Goal: Task Accomplishment & Management: Manage account settings

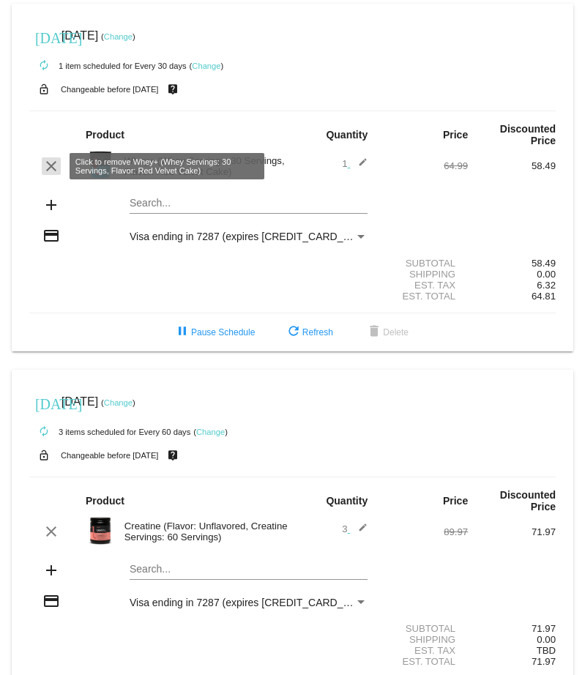
click at [50, 168] on mat-icon "clear" at bounding box center [51, 166] width 18 height 18
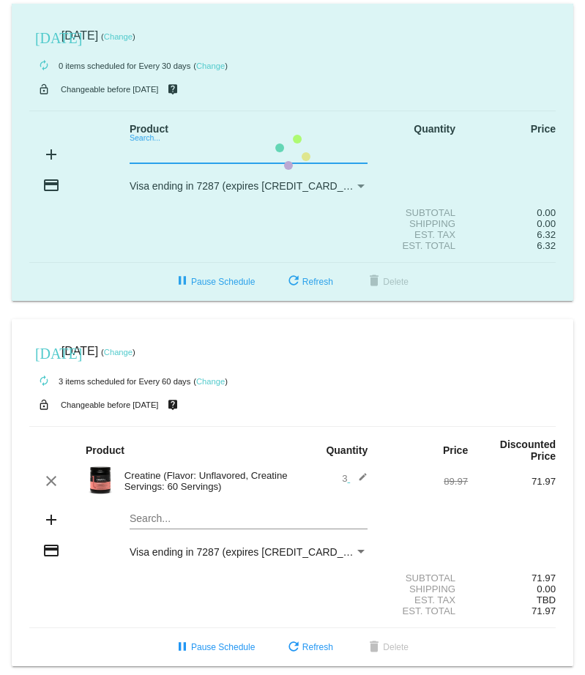
click at [161, 156] on mat-card "[DATE] [DATE] ( Change ) autorenew 0 items scheduled for Every 30 days ( Change…" at bounding box center [292, 152] width 561 height 297
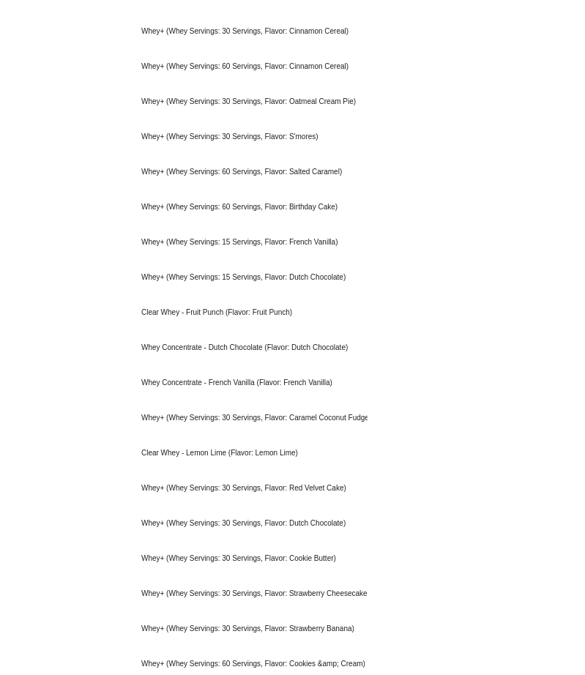
scroll to position [891, 0]
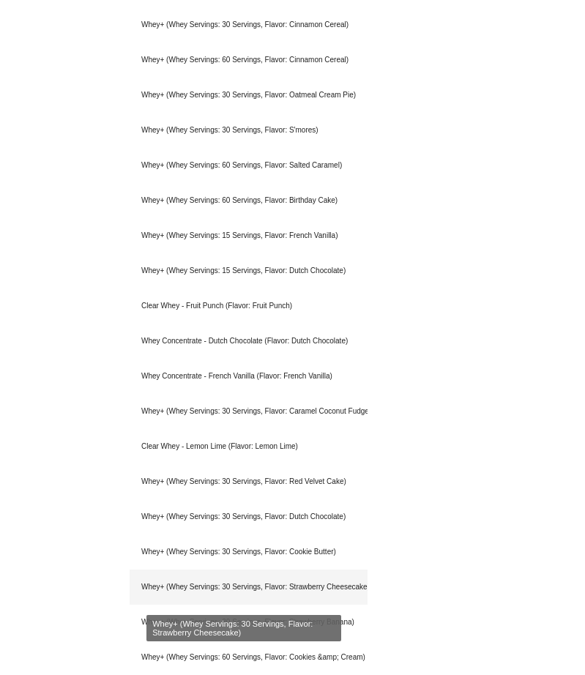
type input "whey"
click at [283, 589] on div "Whey+ (Whey Servings: 30 Servings, Flavor: Strawberry Cheesecake)" at bounding box center [249, 586] width 238 height 35
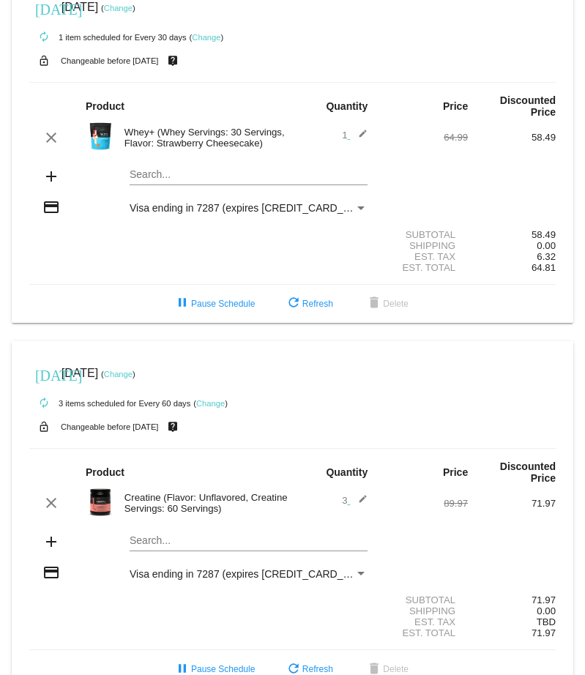
scroll to position [0, 0]
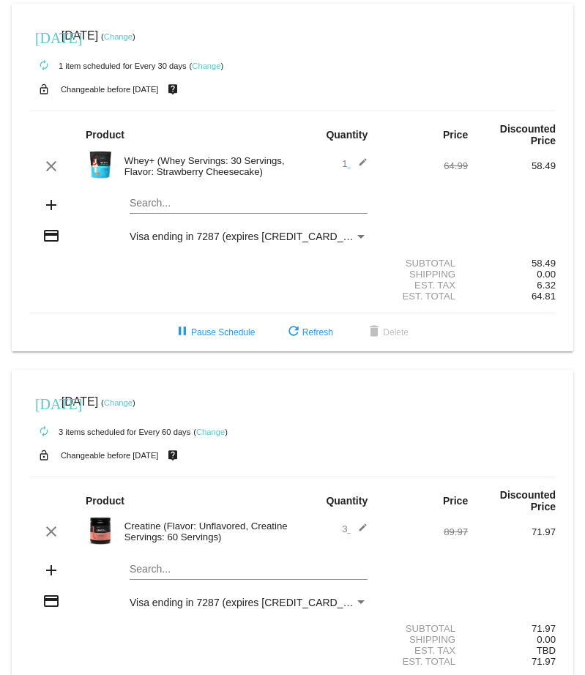
click at [132, 40] on link "Change" at bounding box center [118, 36] width 29 height 9
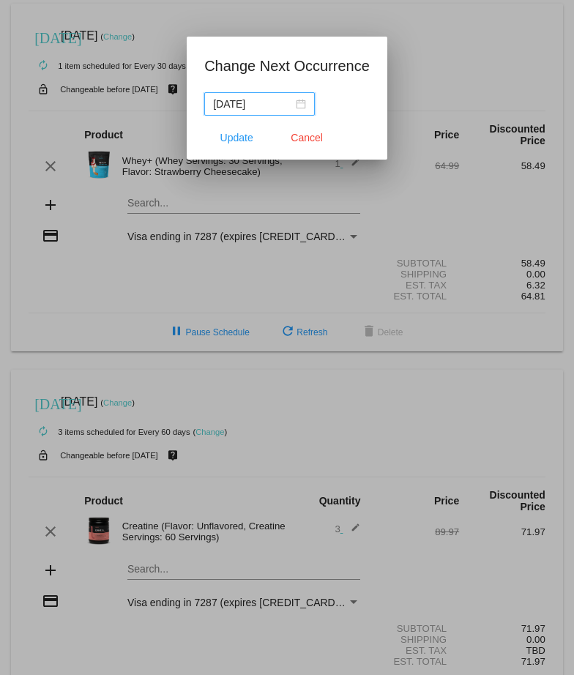
click at [286, 102] on div "[DATE]" at bounding box center [259, 104] width 93 height 16
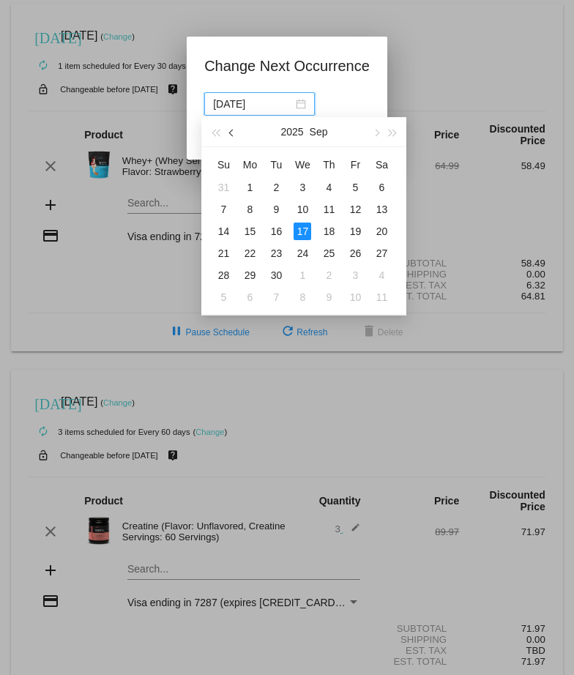
click at [231, 130] on button "button" at bounding box center [232, 131] width 16 height 29
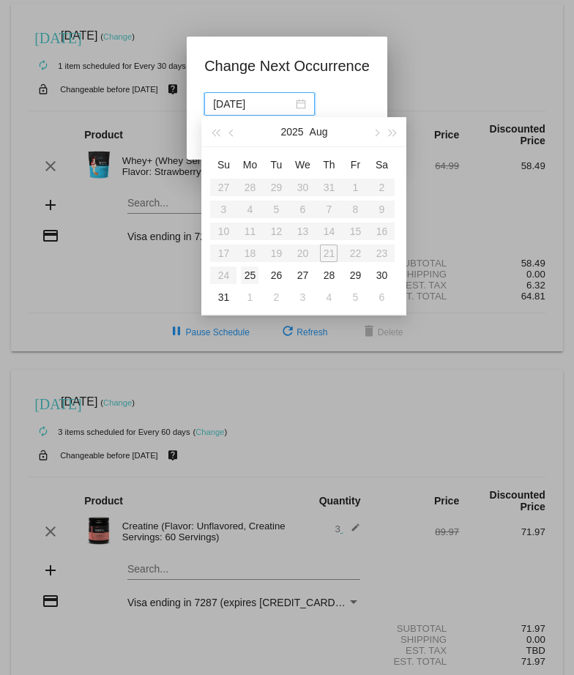
click at [252, 277] on div "25" at bounding box center [250, 275] width 18 height 18
type input "[DATE]"
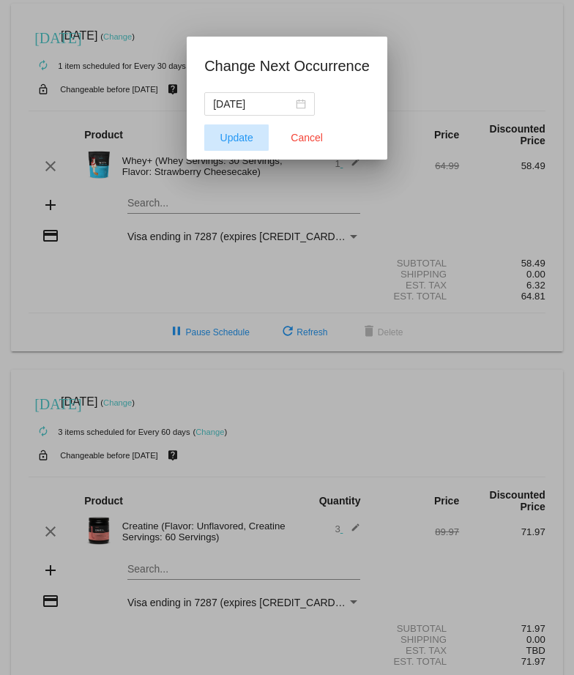
click at [242, 139] on span "Update" at bounding box center [236, 138] width 33 height 12
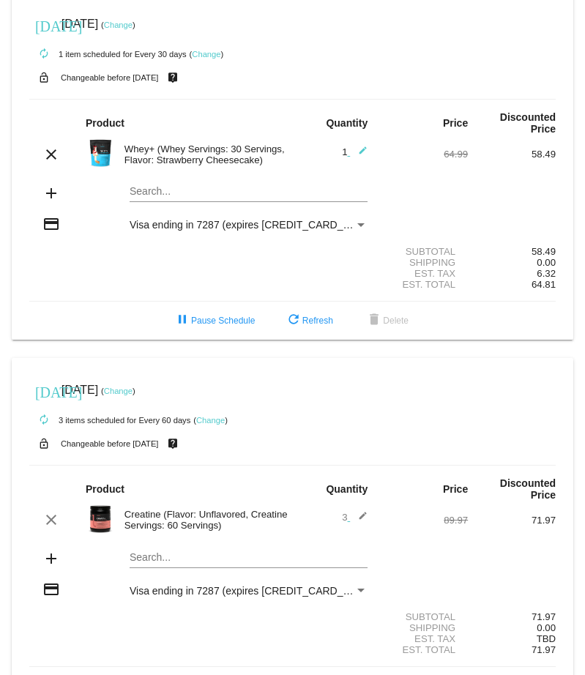
scroll to position [71, 0]
